Goal: Use online tool/utility: Utilize a website feature to perform a specific function

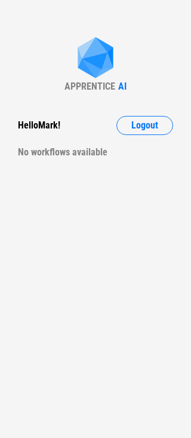
click at [44, 168] on div "APPRENTICE AI Hello [PERSON_NAME] ! Logout No workflows available" at bounding box center [95, 219] width 191 height 438
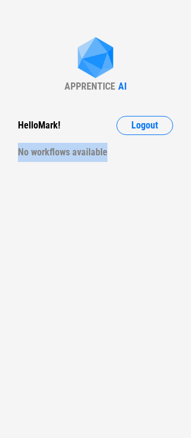
click at [44, 168] on div "APPRENTICE AI Hello [PERSON_NAME] ! Logout No workflows available" at bounding box center [95, 219] width 191 height 438
click at [45, 189] on div "APPRENTICE AI Hello [PERSON_NAME] ! Logout No workflows available" at bounding box center [95, 219] width 191 height 438
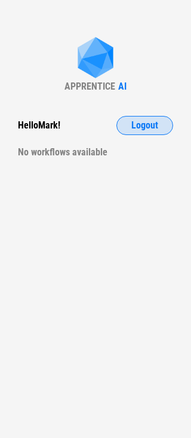
click at [169, 125] on button "Logout" at bounding box center [144, 125] width 57 height 19
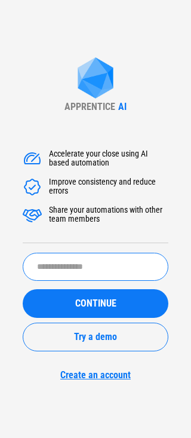
click at [41, 262] on input "text" at bounding box center [96, 267] width 146 height 28
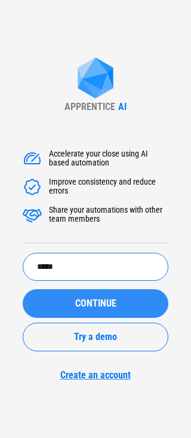
click at [92, 299] on span "CONTINUE" at bounding box center [95, 304] width 41 height 10
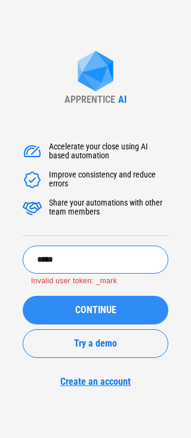
click at [42, 262] on input "*****" at bounding box center [96, 260] width 146 height 28
type input "*****"
click at [82, 312] on span "CONTINUE" at bounding box center [95, 310] width 41 height 10
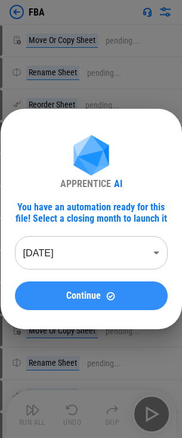
click at [102, 299] on div "Continue" at bounding box center [91, 296] width 124 height 10
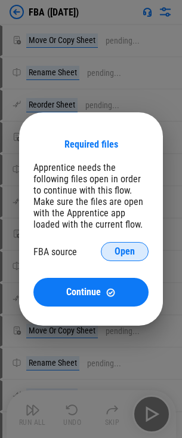
click at [131, 257] on button "Open" at bounding box center [125, 251] width 48 height 19
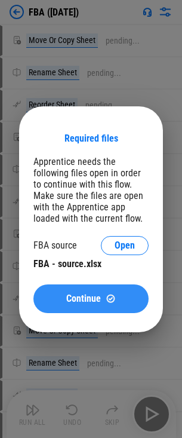
click at [94, 312] on button "Continue" at bounding box center [90, 298] width 115 height 29
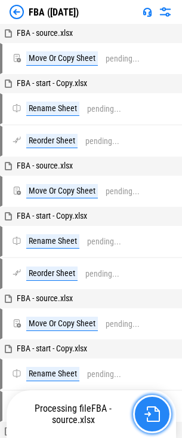
click at [151, 411] on img "button" at bounding box center [153, 414] width 16 height 16
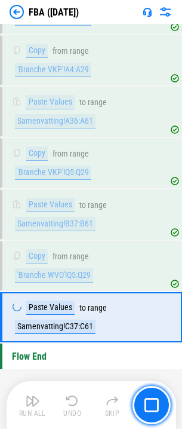
scroll to position [8065, 0]
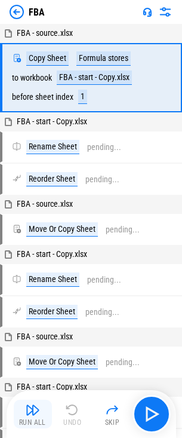
click at [42, 416] on button "Run All" at bounding box center [33, 414] width 38 height 29
